Goal: Use online tool/utility: Utilize a website feature to perform a specific function

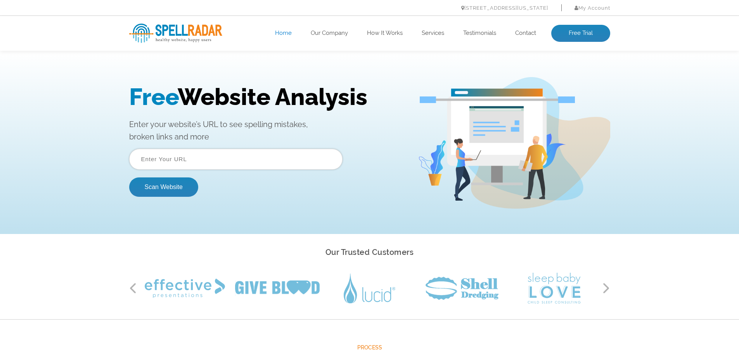
click at [203, 162] on input "text" at bounding box center [235, 159] width 213 height 21
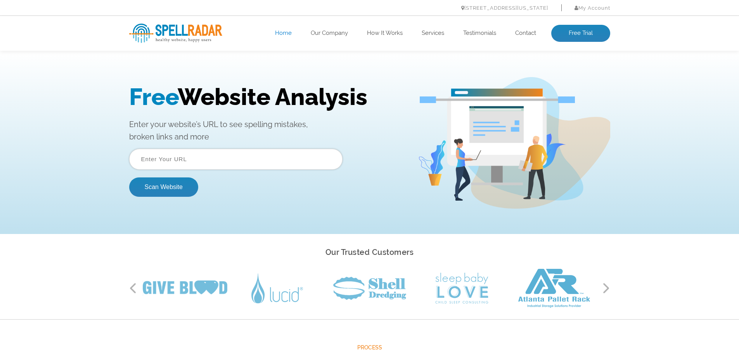
type input "[URL][DOMAIN_NAME][PERSON_NAME]"
click at [172, 188] on button "Scan Website" at bounding box center [163, 187] width 69 height 19
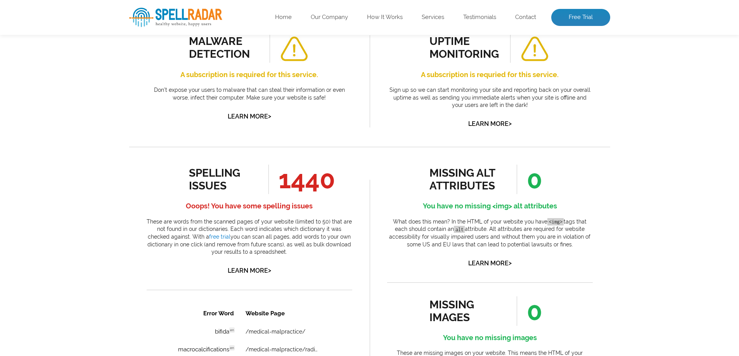
scroll to position [349, 0]
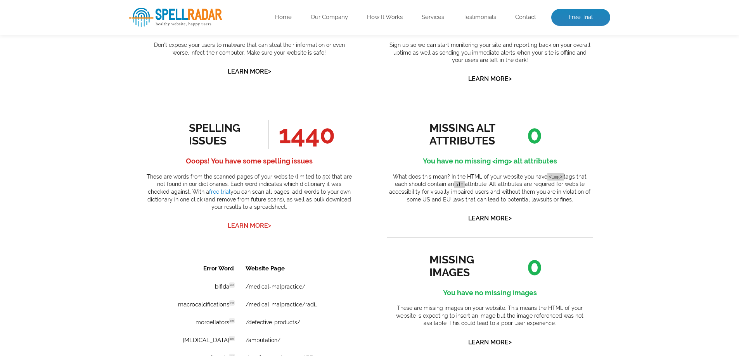
click at [259, 225] on link "Learn More >" at bounding box center [249, 225] width 43 height 7
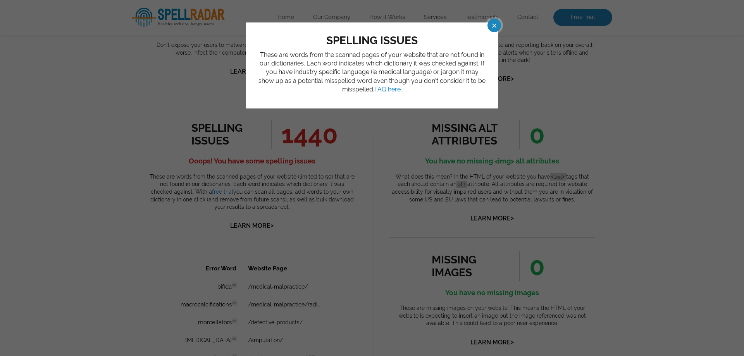
click at [492, 24] on span at bounding box center [488, 26] width 14 height 14
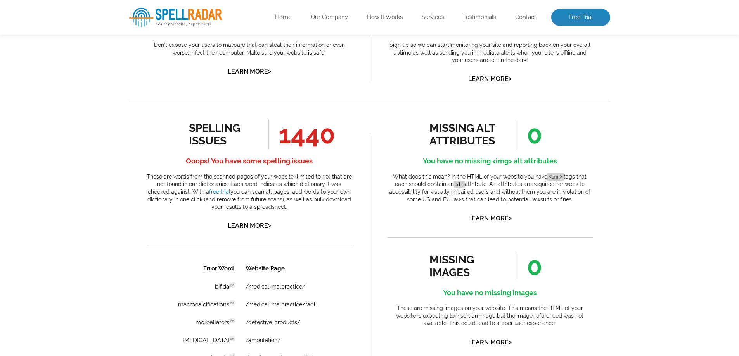
click at [306, 139] on span "1440" at bounding box center [301, 134] width 67 height 29
click at [254, 157] on h4 "Ooops! You have some spelling issues" at bounding box center [249, 161] width 205 height 12
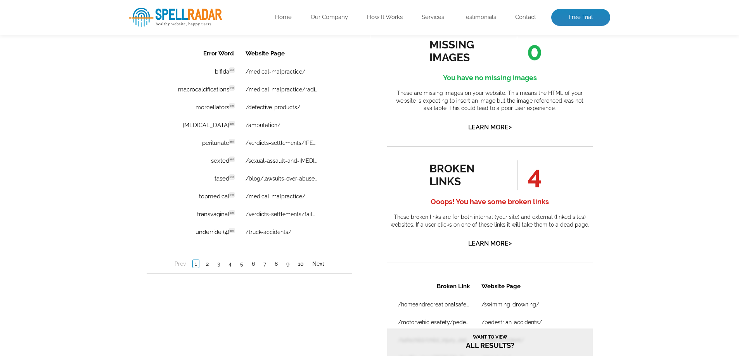
scroll to position [504, 0]
